Goal: Information Seeking & Learning: Learn about a topic

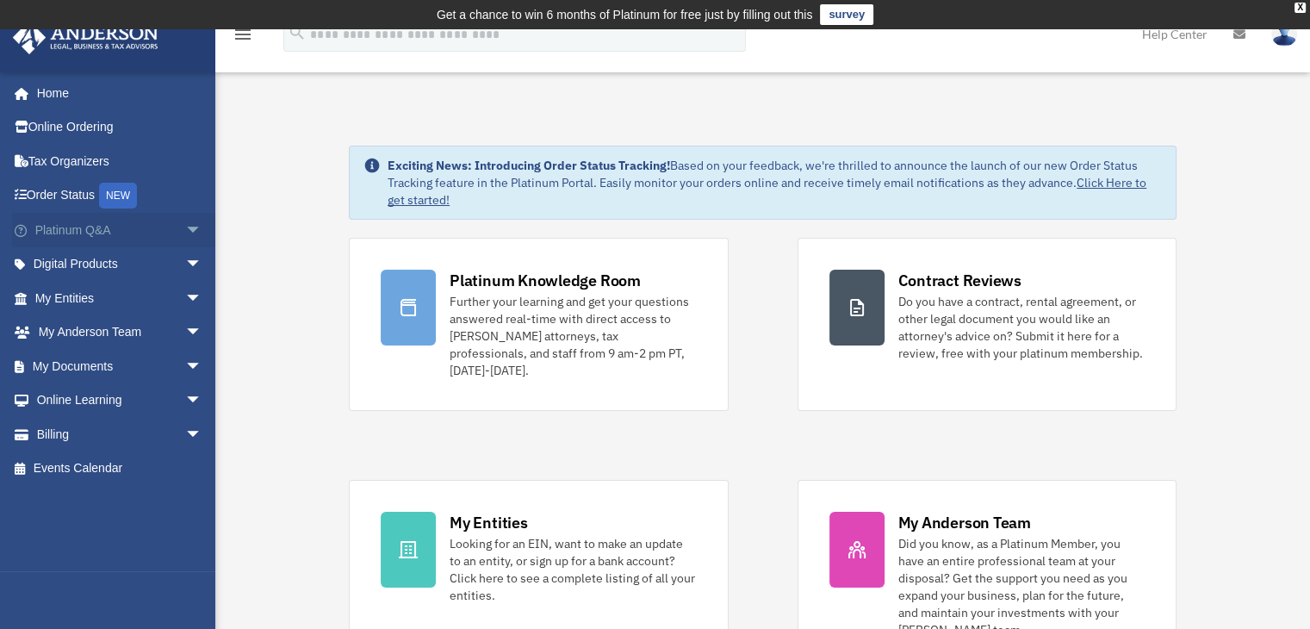
click at [186, 223] on span "arrow_drop_down" at bounding box center [202, 230] width 34 height 35
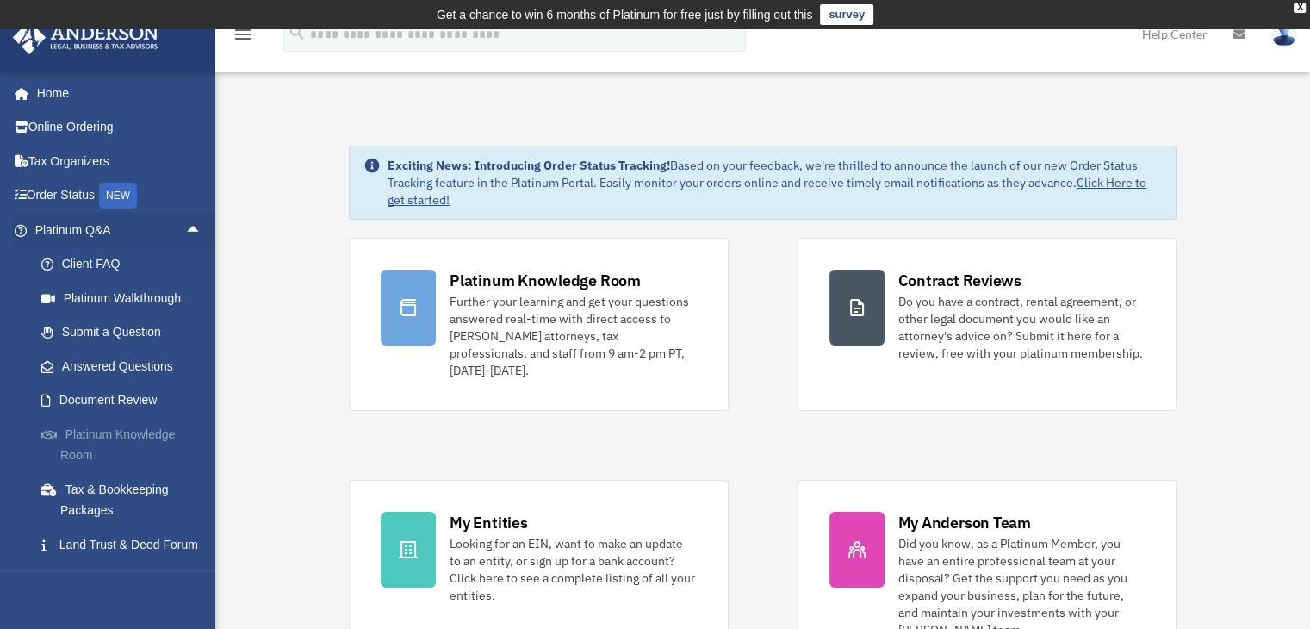
click at [97, 433] on link "Platinum Knowledge Room" at bounding box center [126, 444] width 204 height 55
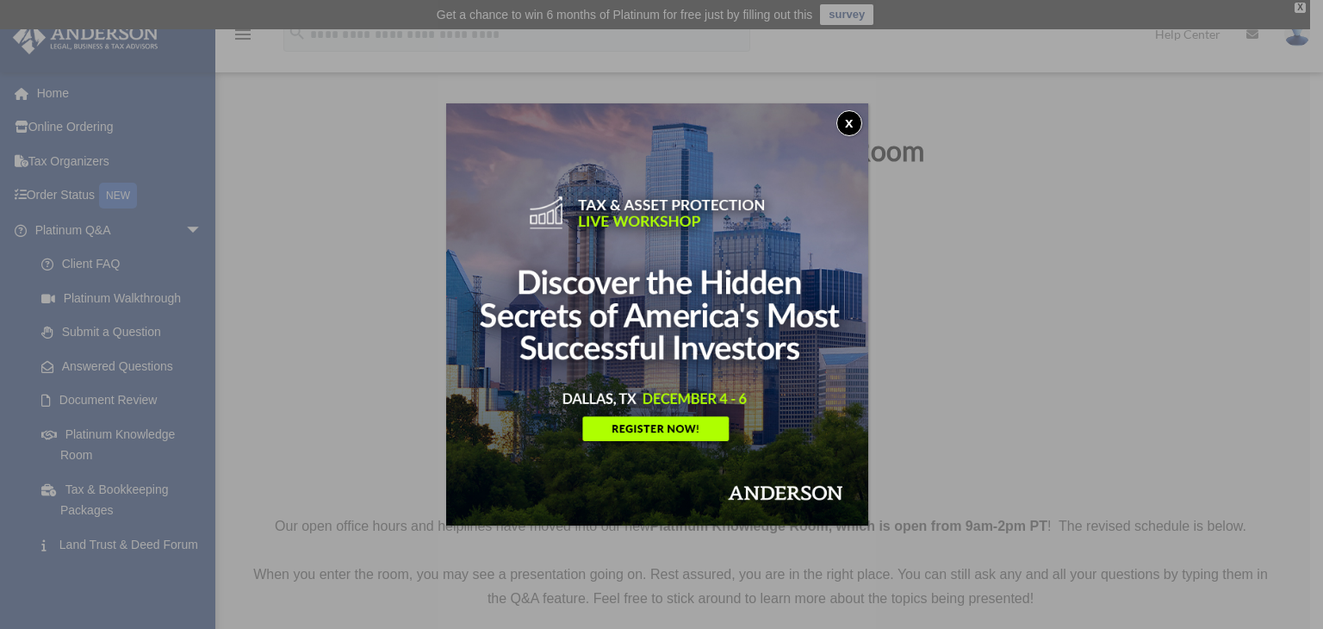
click at [861, 118] on button "x" at bounding box center [849, 123] width 26 height 26
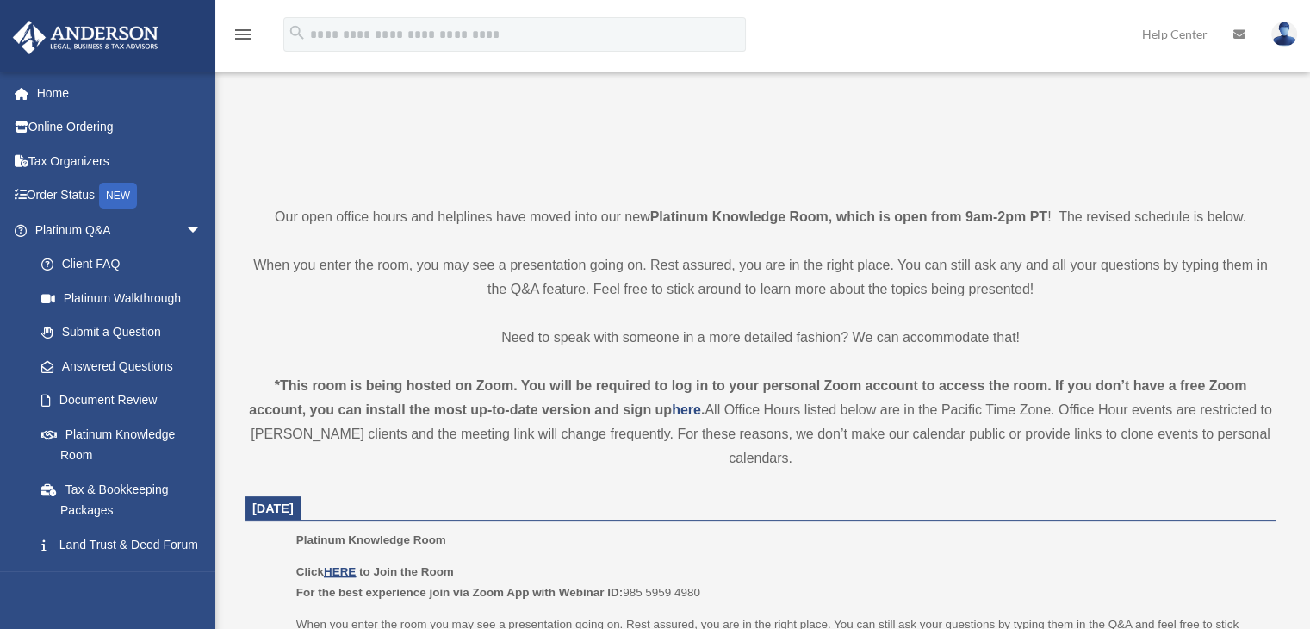
scroll to position [344, 0]
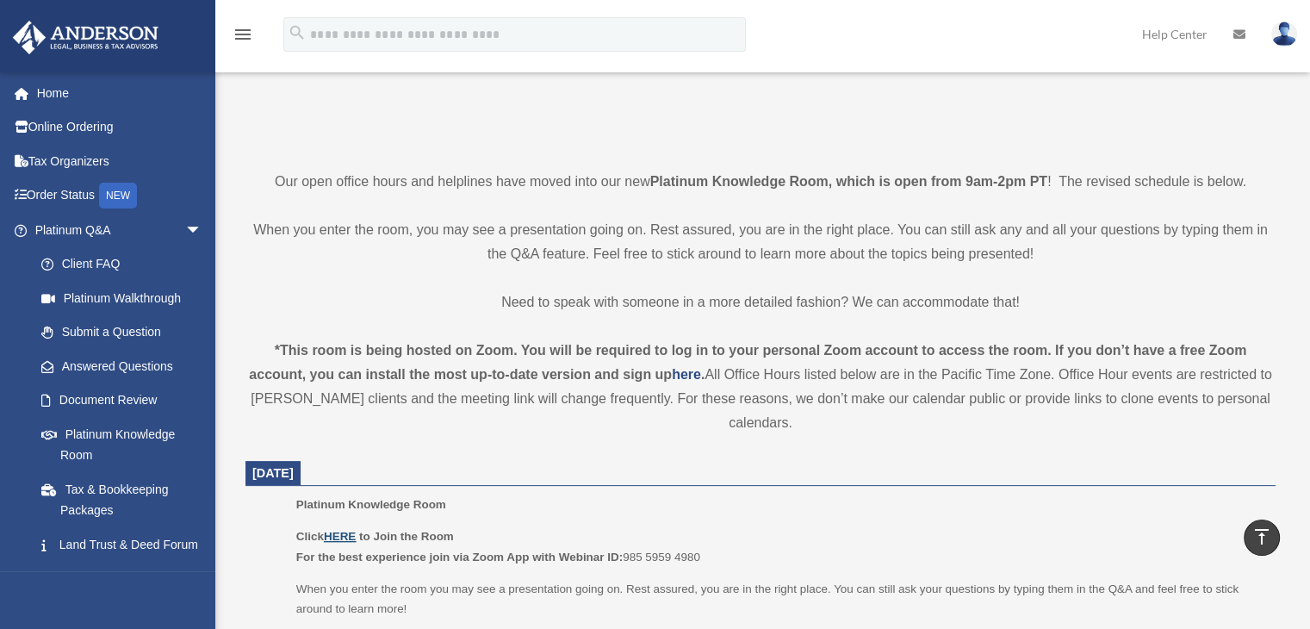
click at [341, 531] on u "HERE" at bounding box center [340, 536] width 32 height 13
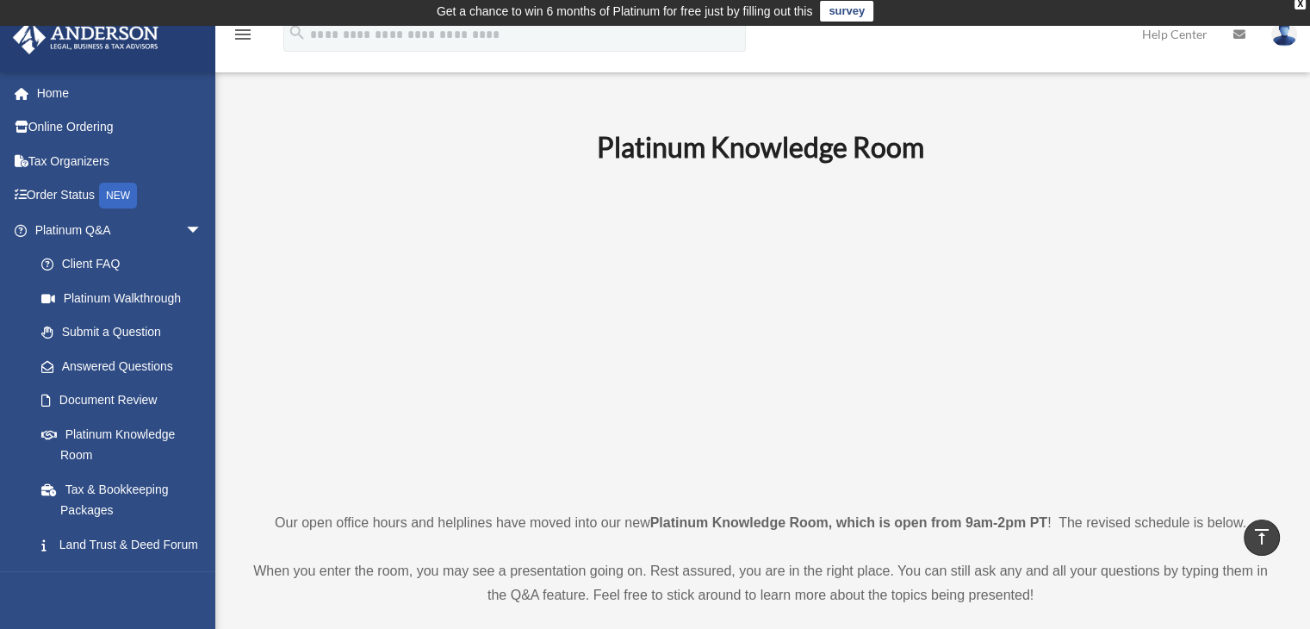
scroll to position [0, 0]
